Goal: Information Seeking & Learning: Stay updated

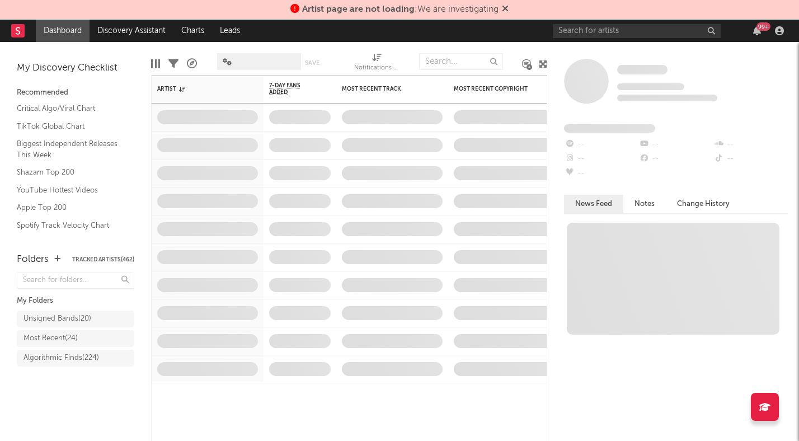
click at [259, 62] on span at bounding box center [259, 61] width 84 height 17
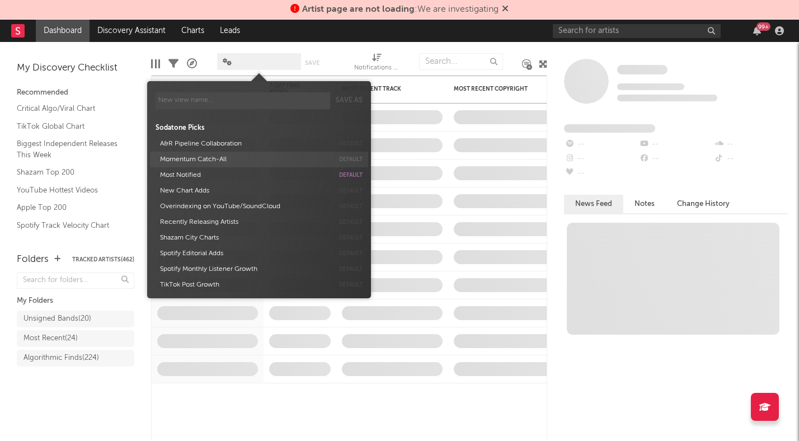
click at [224, 159] on button "Momentum Catch-All" at bounding box center [244, 160] width 177 height 16
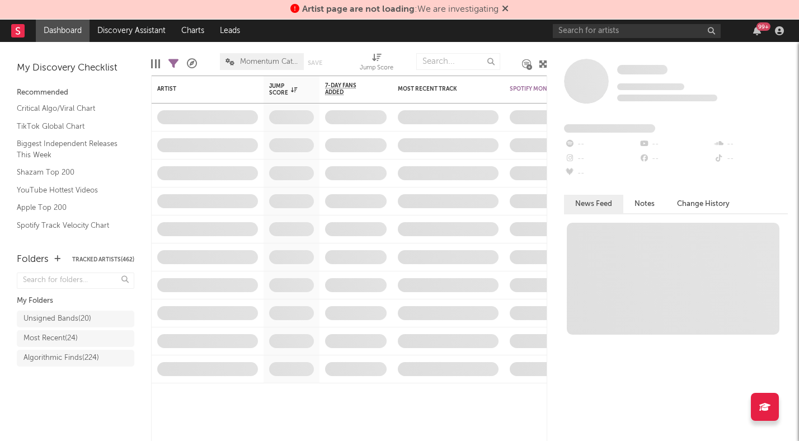
click at [106, 408] on div "Folders Tracked Artists ( 462 ) My Folders Unsigned Bands ( 20 ) Most Recent ( …" at bounding box center [75, 342] width 151 height 200
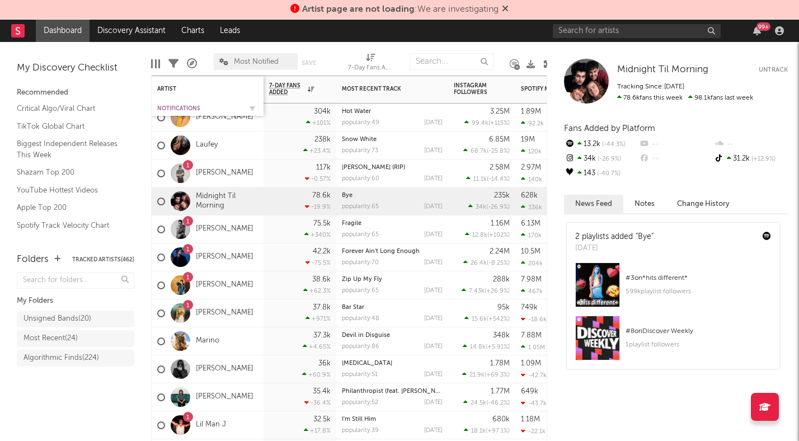
click at [202, 106] on div "Notifications" at bounding box center [199, 108] width 84 height 7
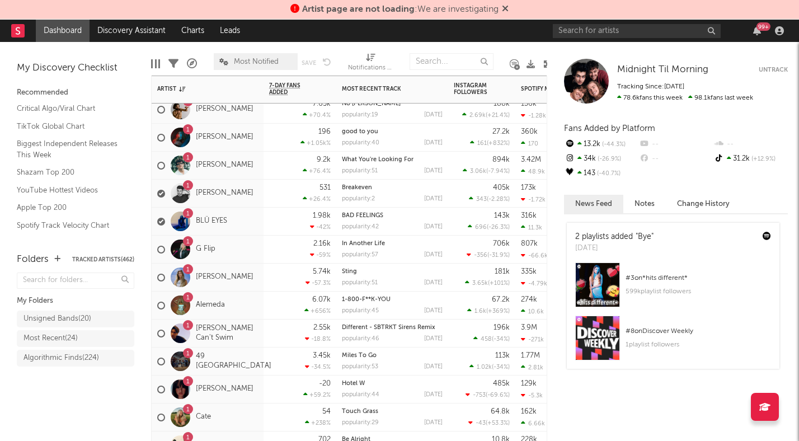
click at [255, 286] on div "1 Bellah Mae" at bounding box center [208, 278] width 112 height 28
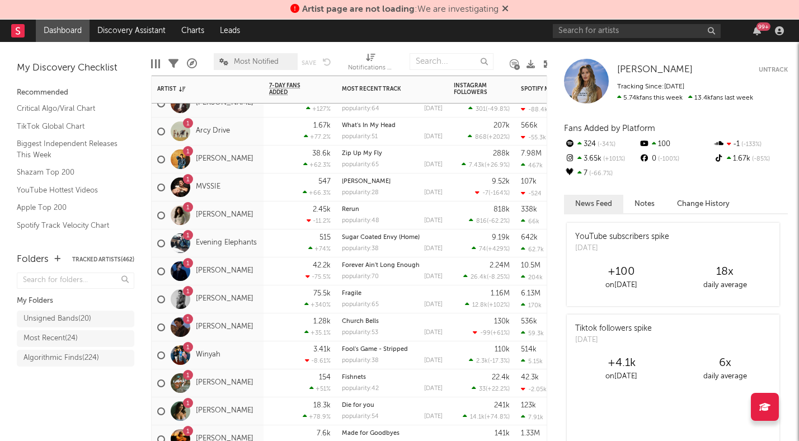
click at [253, 312] on div "1 Cameron Whitcomb" at bounding box center [205, 299] width 96 height 32
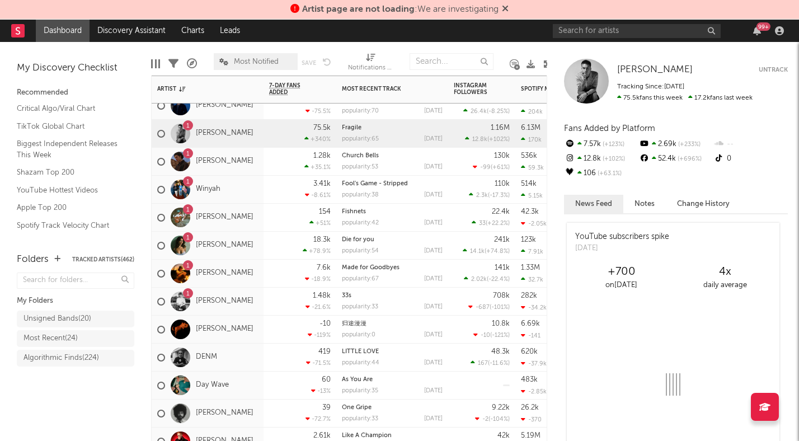
click at [255, 308] on div "1 Jonas Conner" at bounding box center [208, 302] width 112 height 28
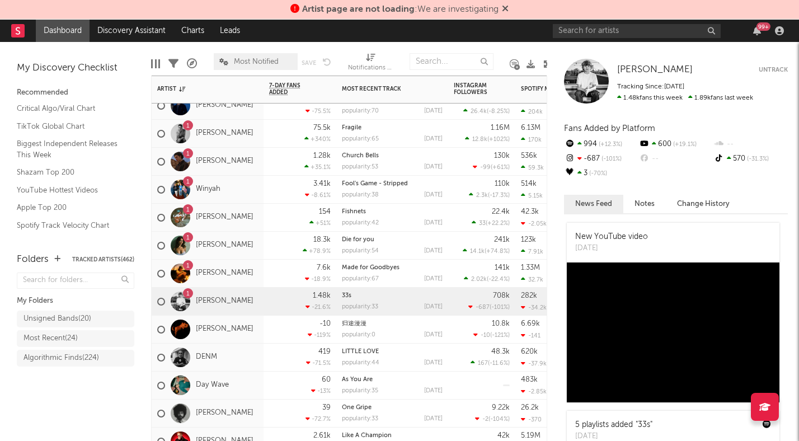
click at [238, 60] on span "Most Notified" at bounding box center [256, 61] width 45 height 7
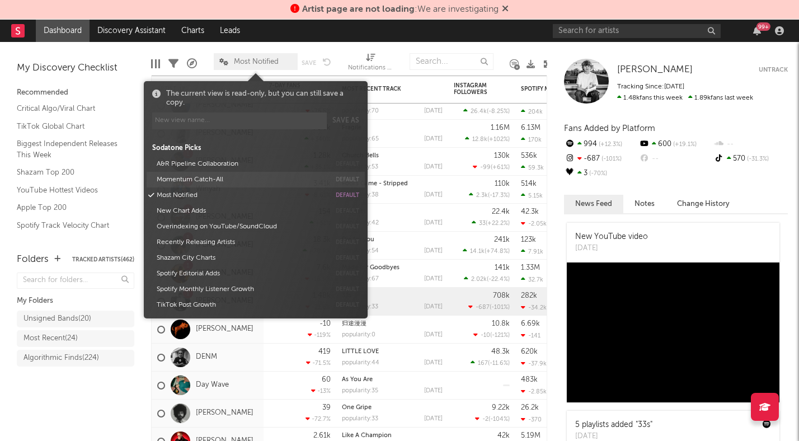
click at [214, 176] on button "Momentum Catch-All" at bounding box center [241, 180] width 177 height 16
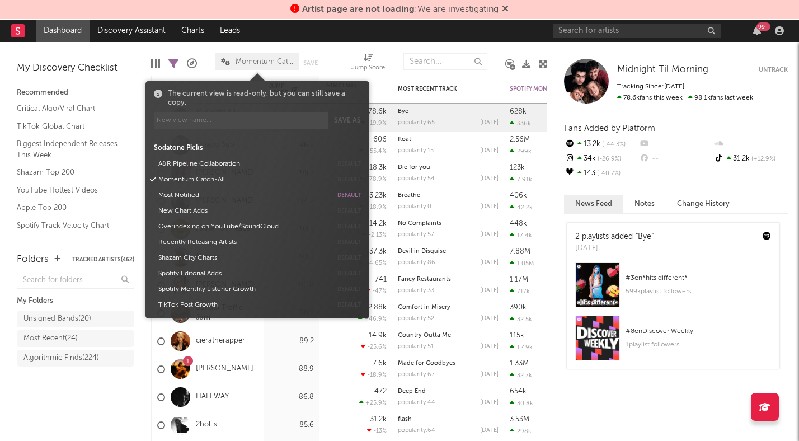
click at [68, 428] on div "Folders Tracked Artists ( 462 ) My Folders Unsigned Bands ( 20 ) Most Recent ( …" at bounding box center [75, 342] width 151 height 200
